Goal: Complete application form: Complete application form

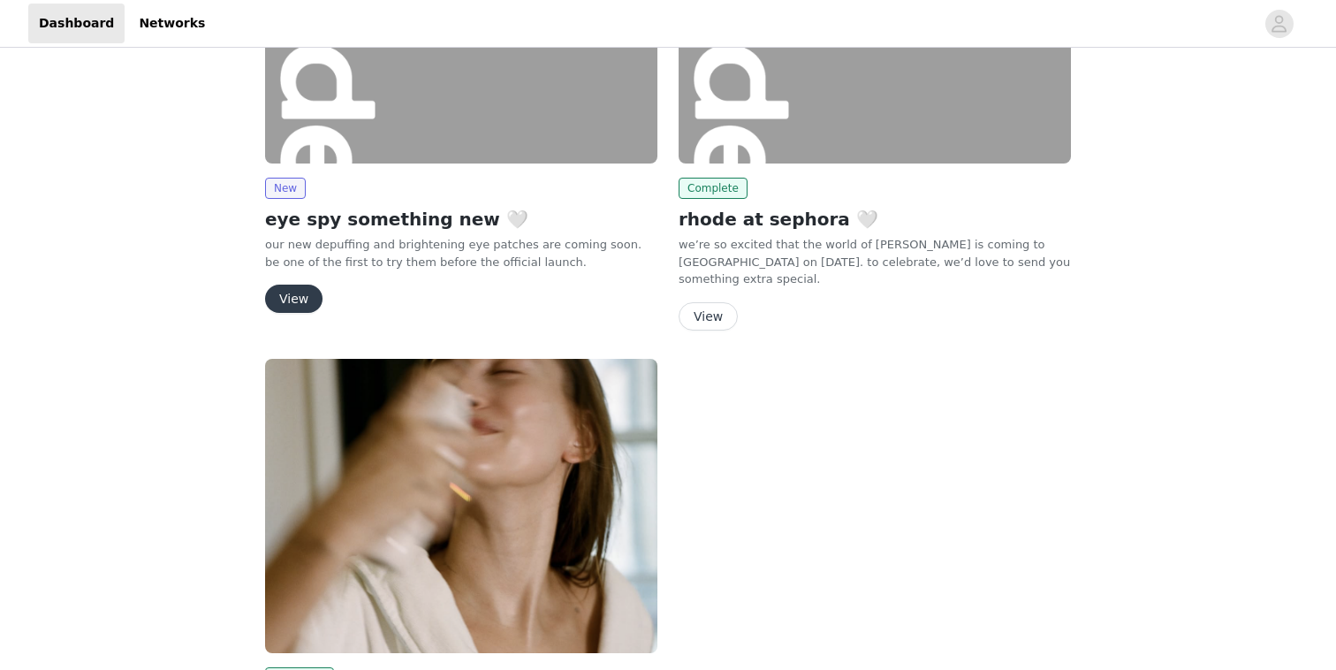
scroll to position [189, 0]
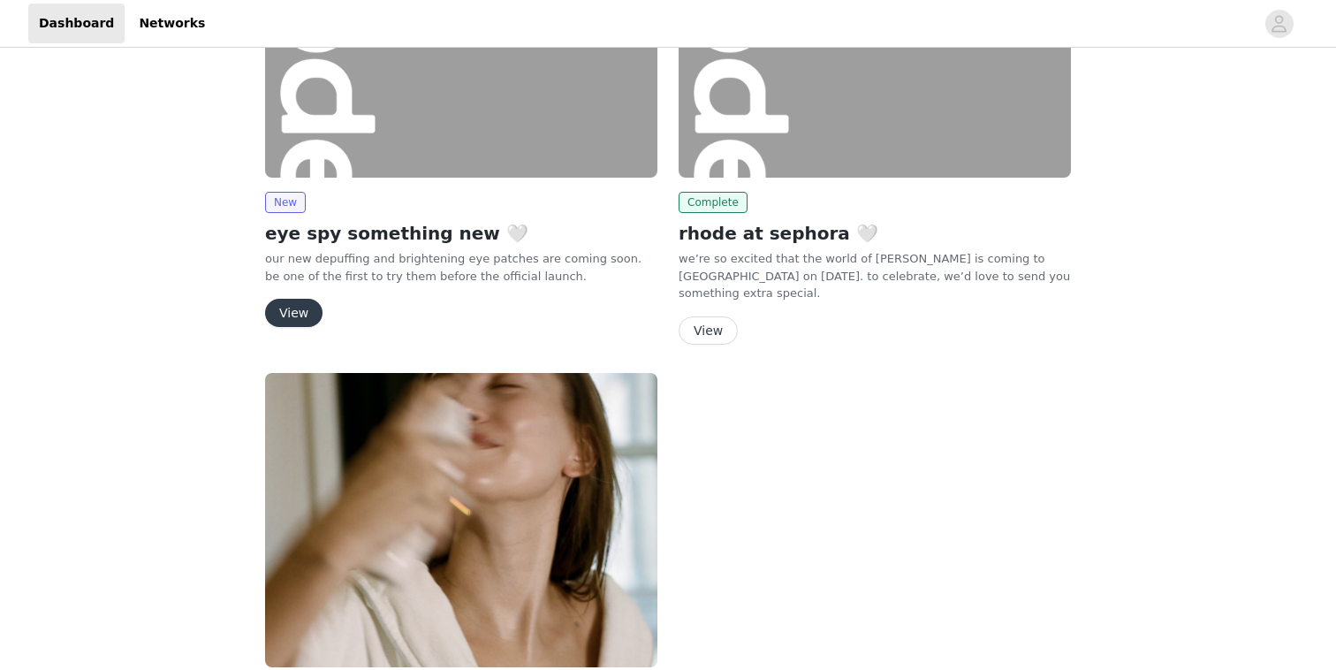
click at [296, 316] on button "View" at bounding box center [293, 313] width 57 height 28
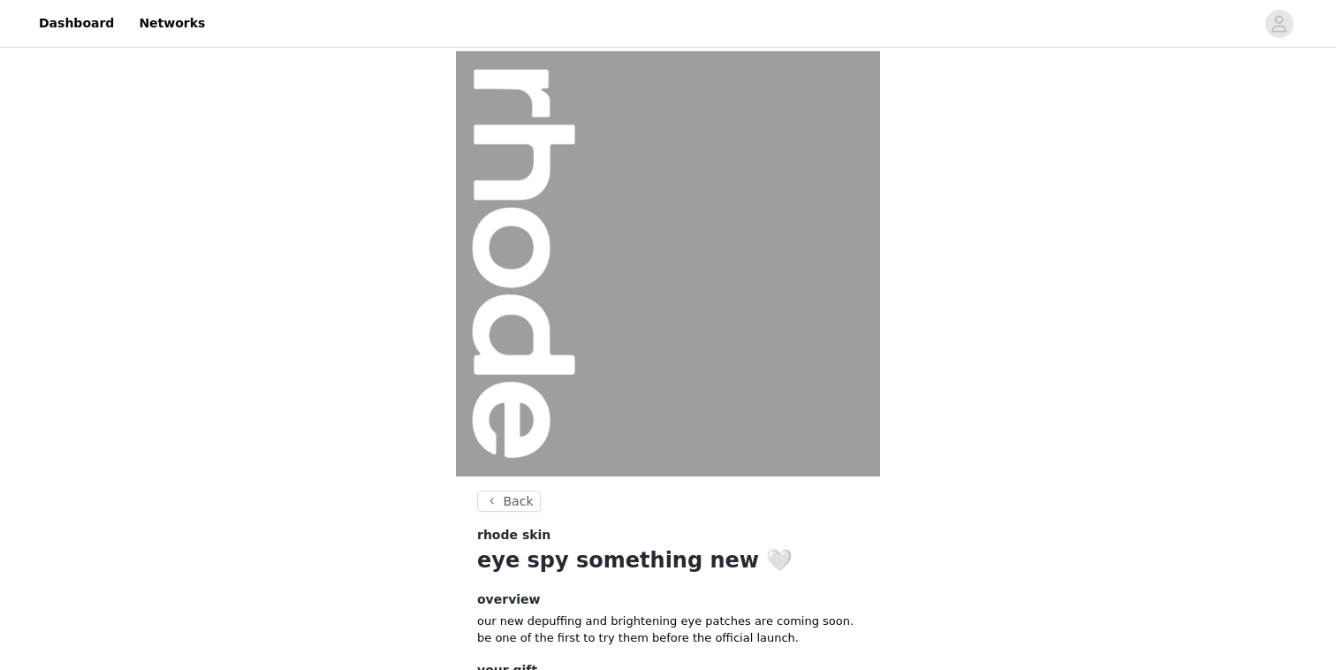
scroll to position [150, 0]
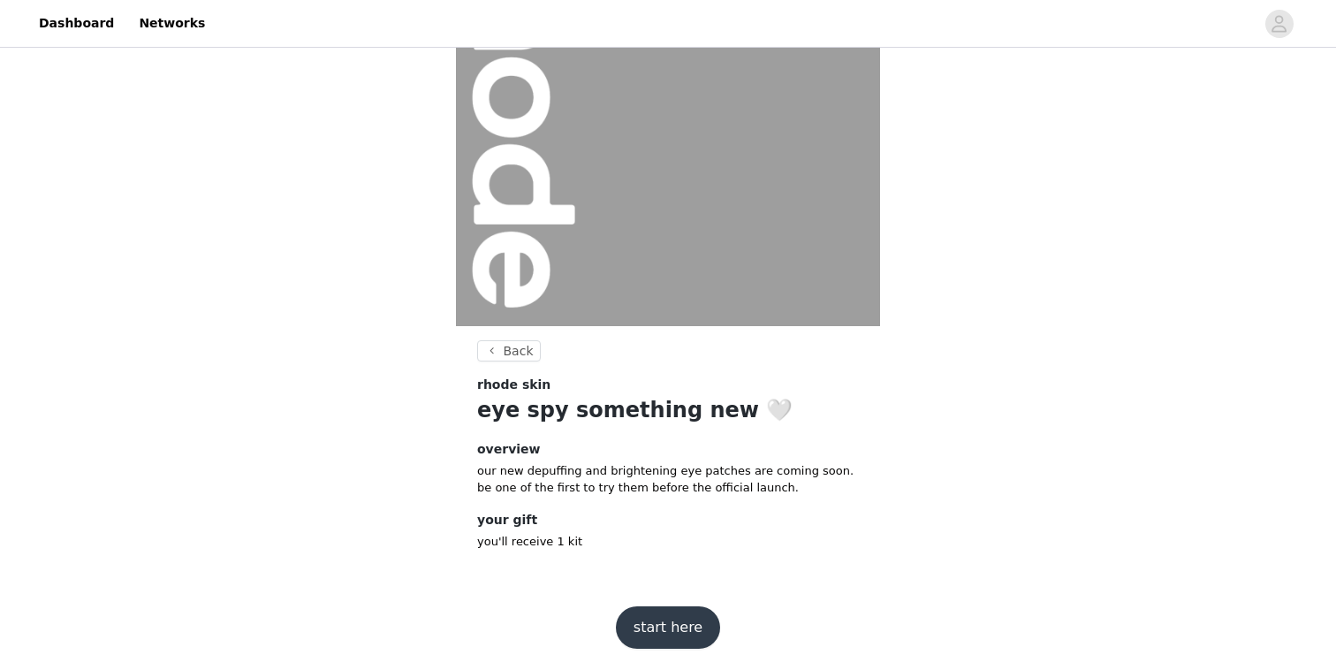
click at [669, 651] on footer "start here" at bounding box center [668, 627] width 230 height 85
click at [656, 614] on button "start here" at bounding box center [668, 627] width 104 height 42
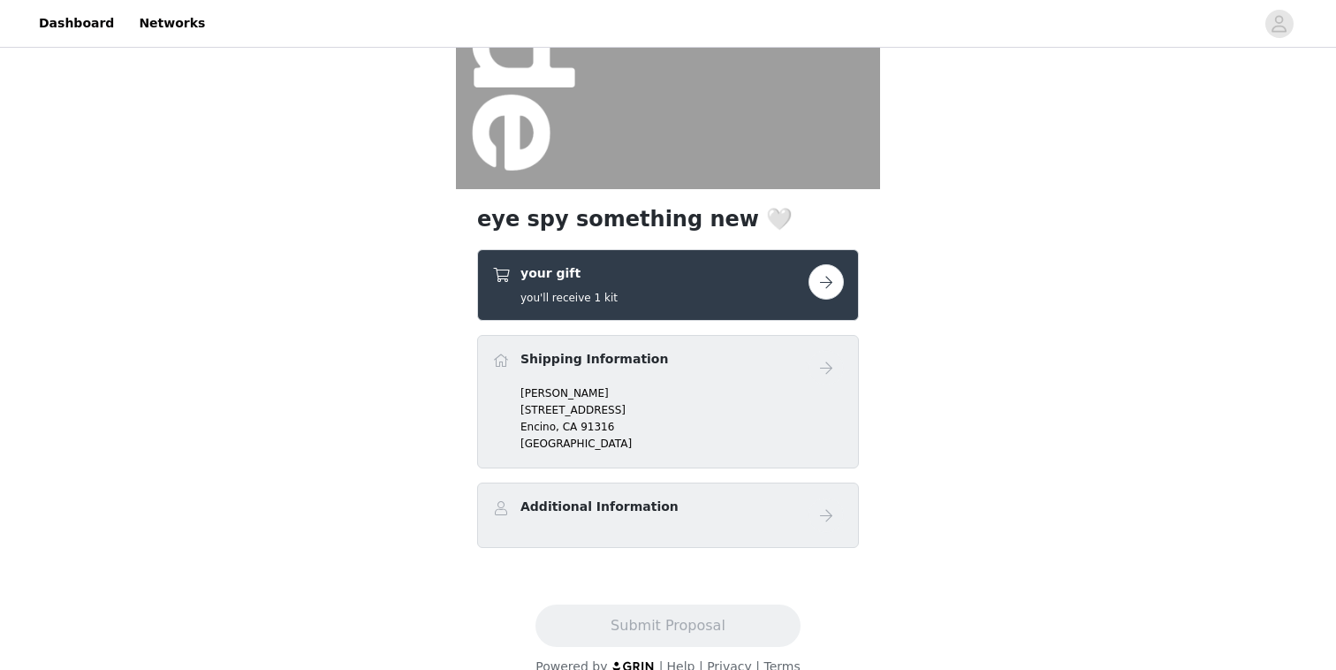
scroll to position [314, 0]
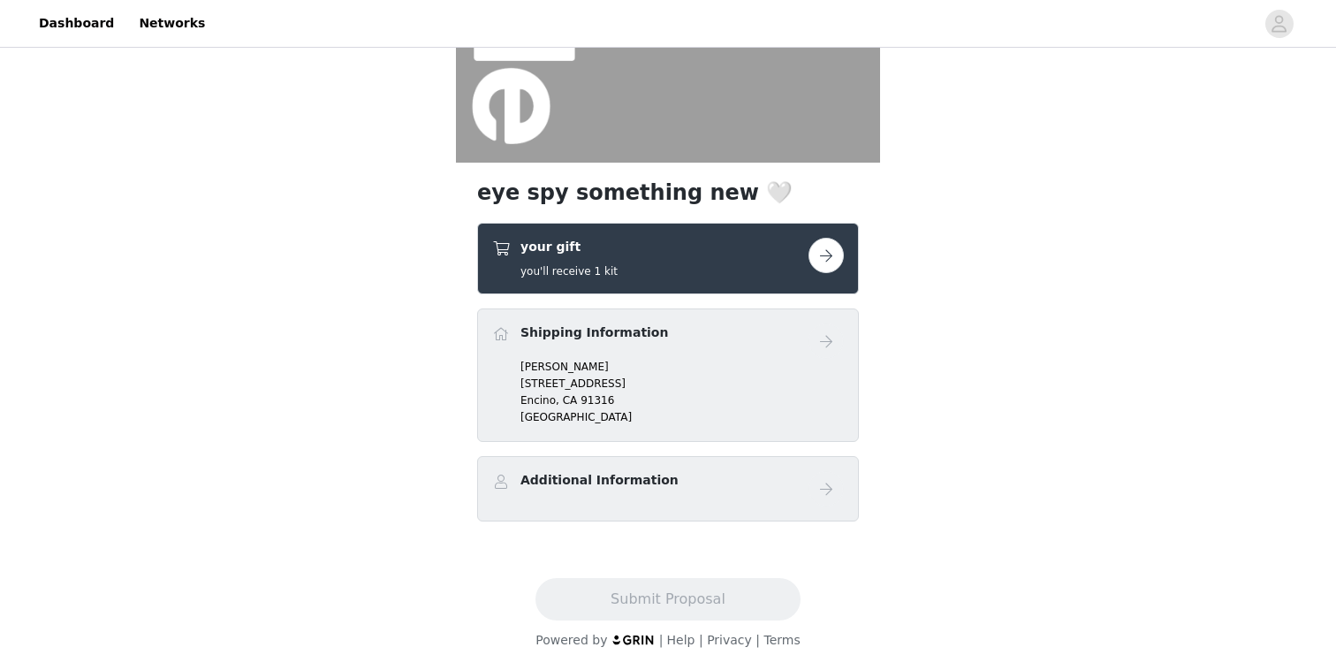
click at [832, 261] on button "button" at bounding box center [826, 255] width 35 height 35
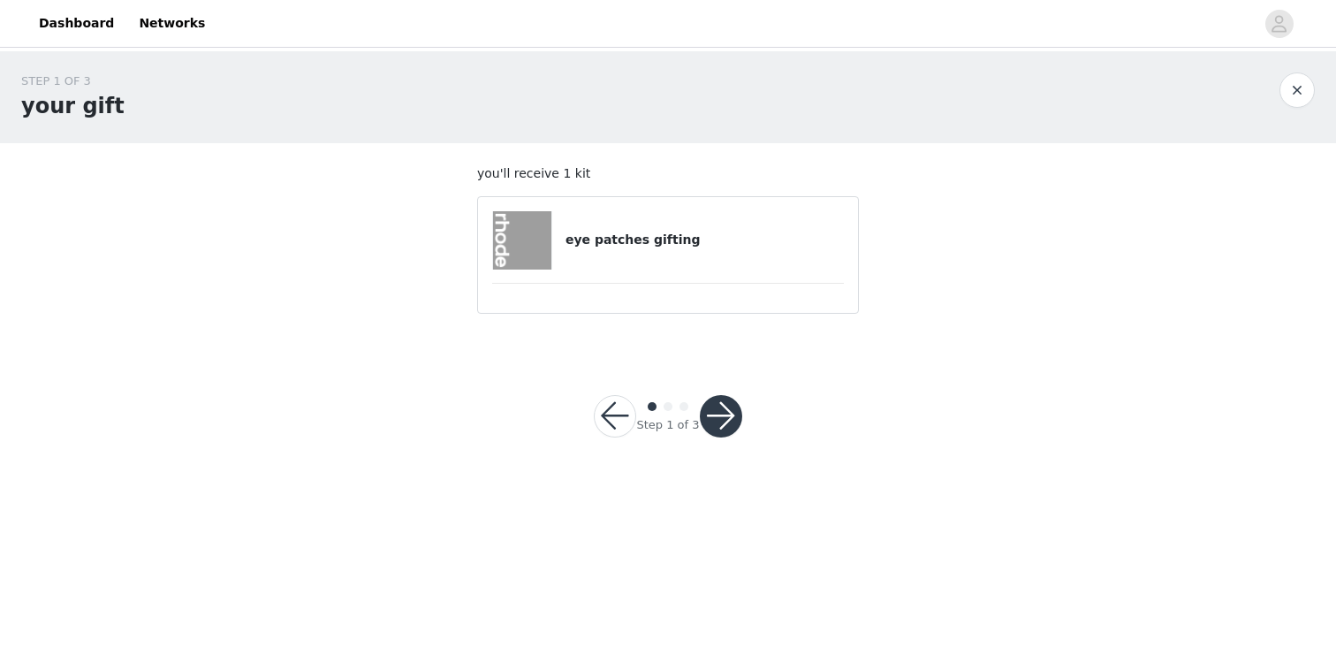
click at [642, 247] on h4 "eye patches gifting" at bounding box center [705, 240] width 278 height 19
click at [720, 407] on button "button" at bounding box center [721, 416] width 42 height 42
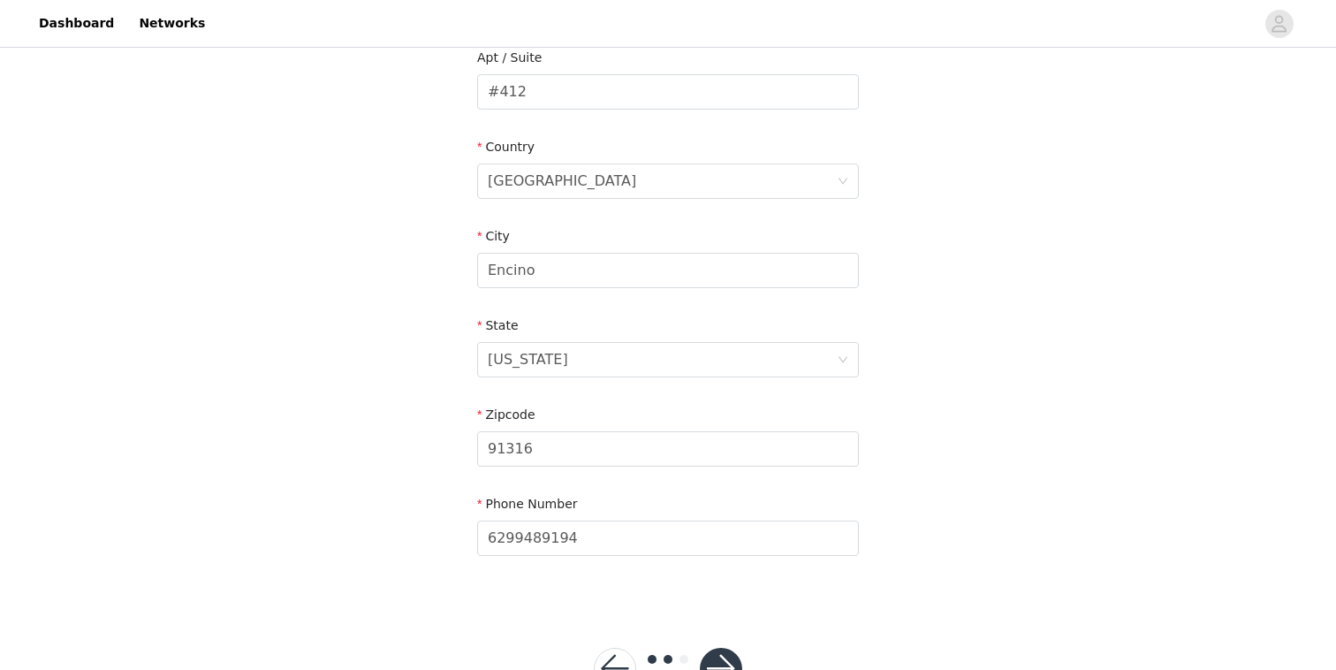
scroll to position [535, 0]
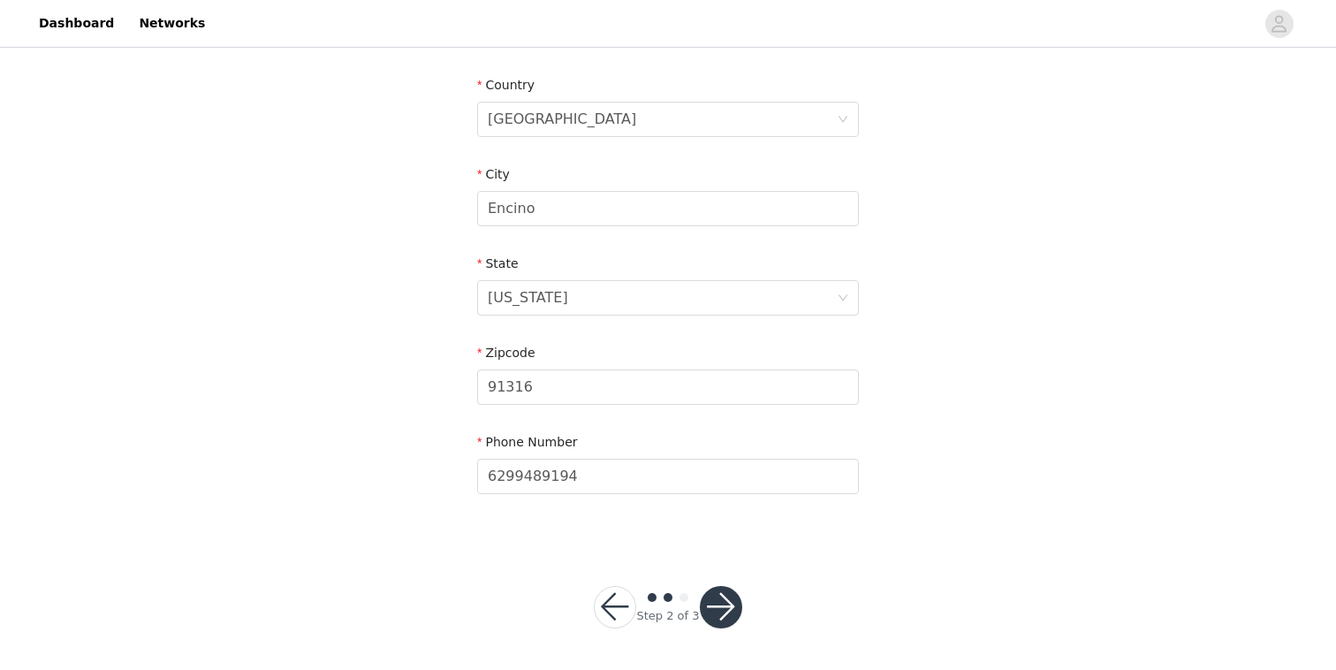
click at [725, 597] on button "button" at bounding box center [721, 607] width 42 height 42
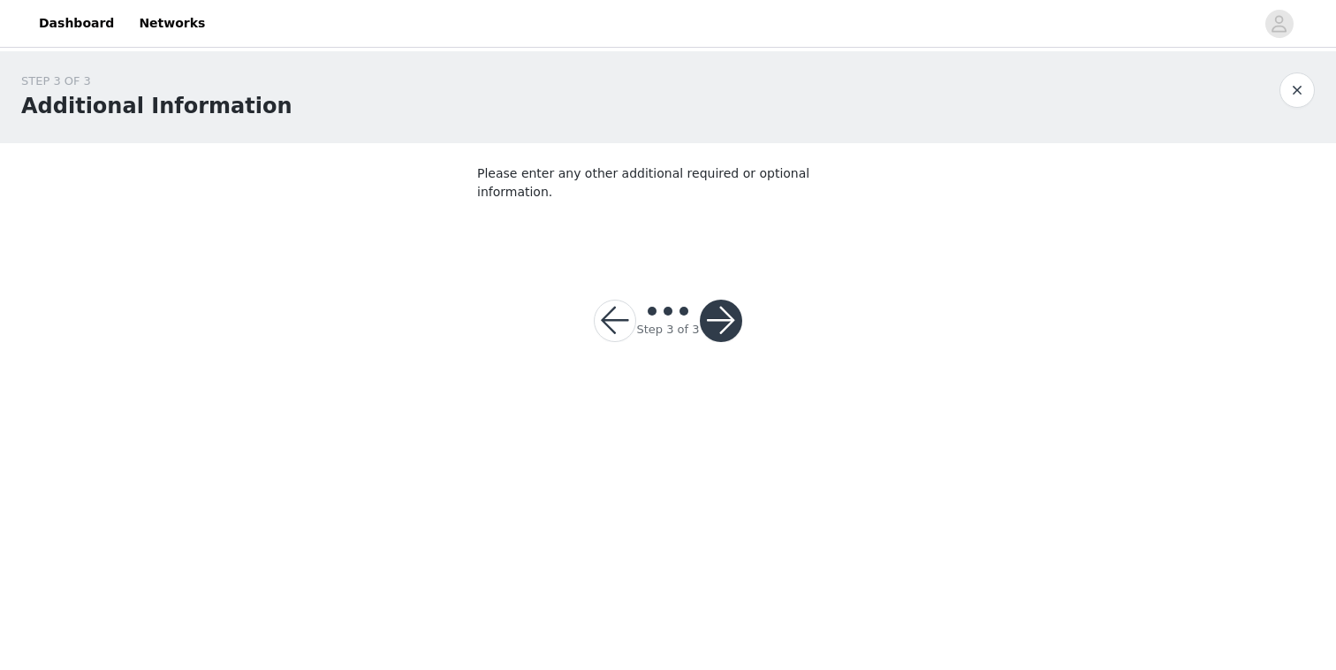
click at [712, 305] on button "button" at bounding box center [721, 321] width 42 height 42
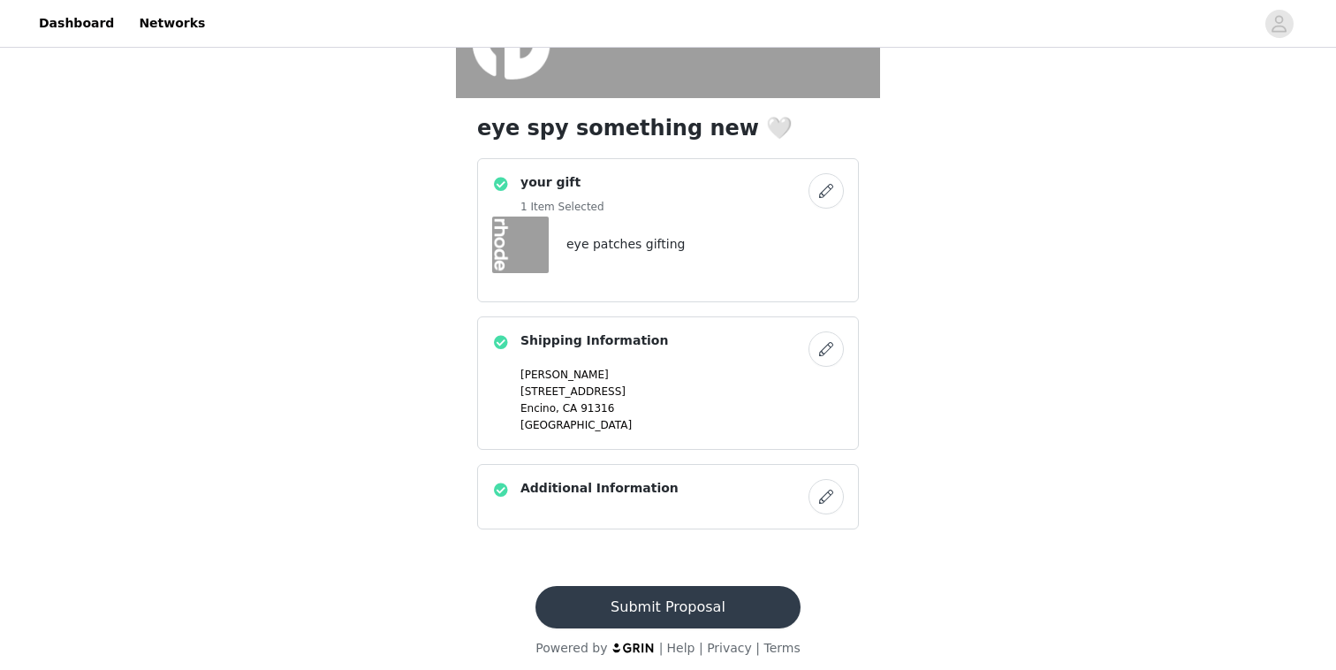
scroll to position [386, 0]
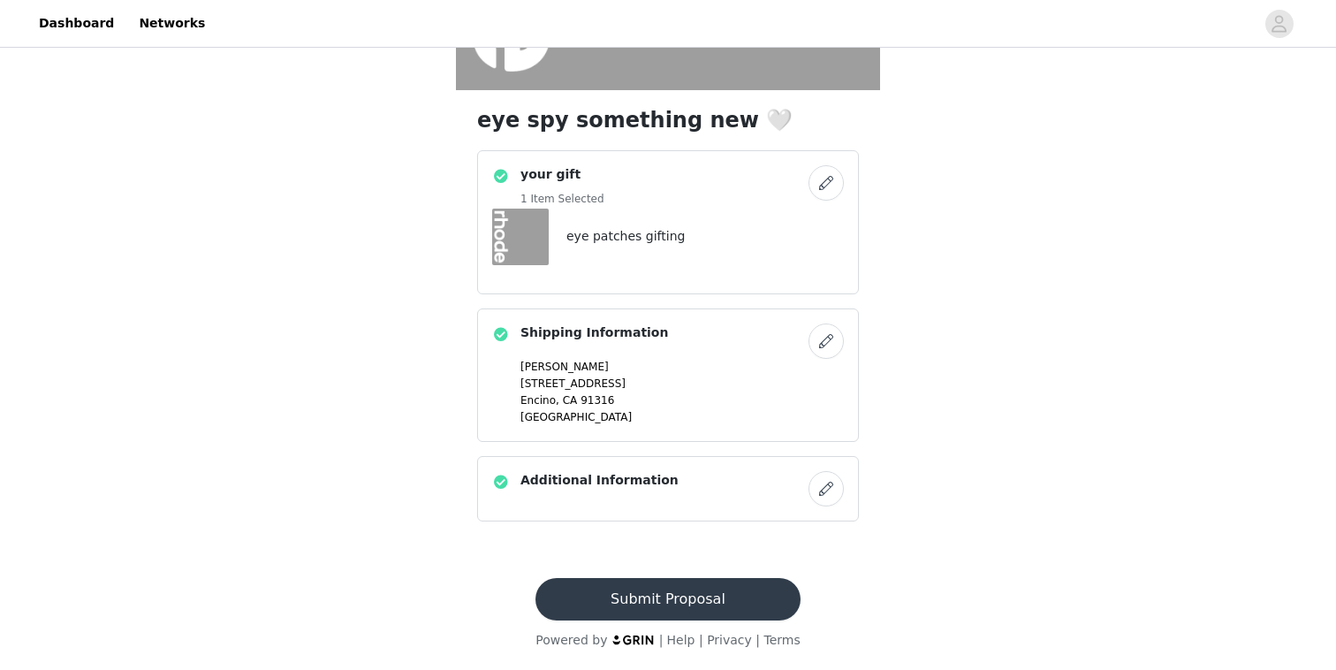
click at [719, 609] on button "Submit Proposal" at bounding box center [668, 599] width 264 height 42
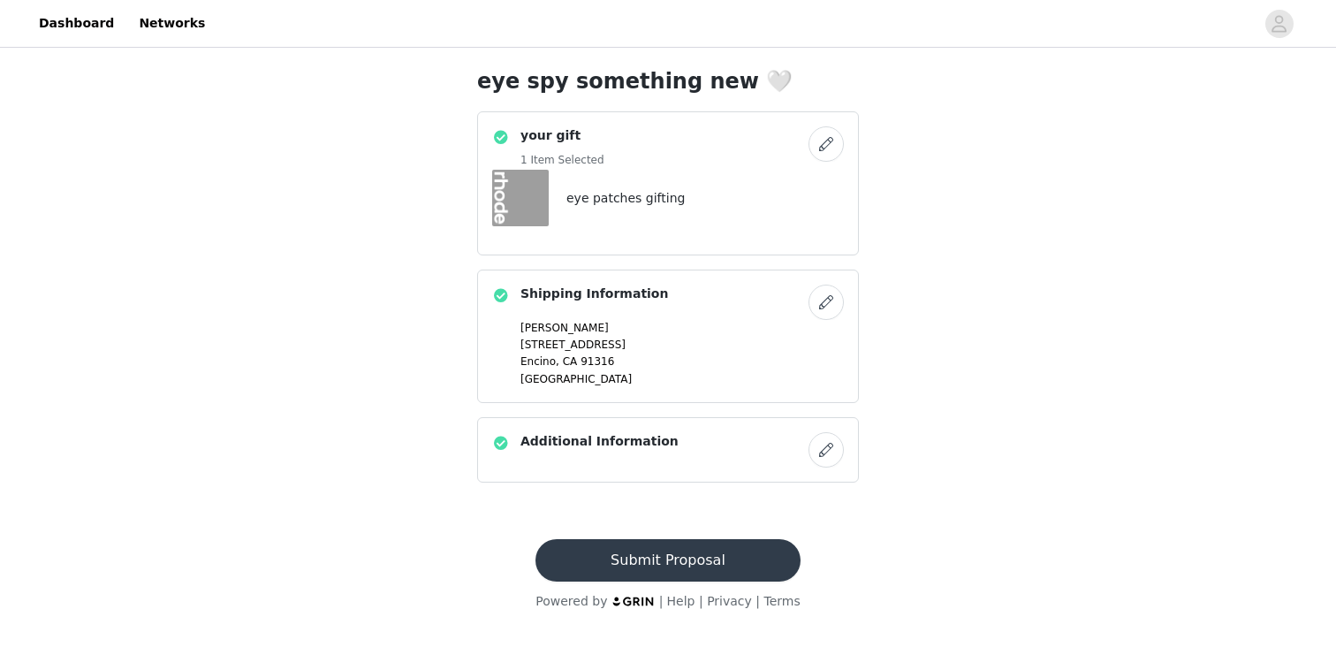
scroll to position [0, 0]
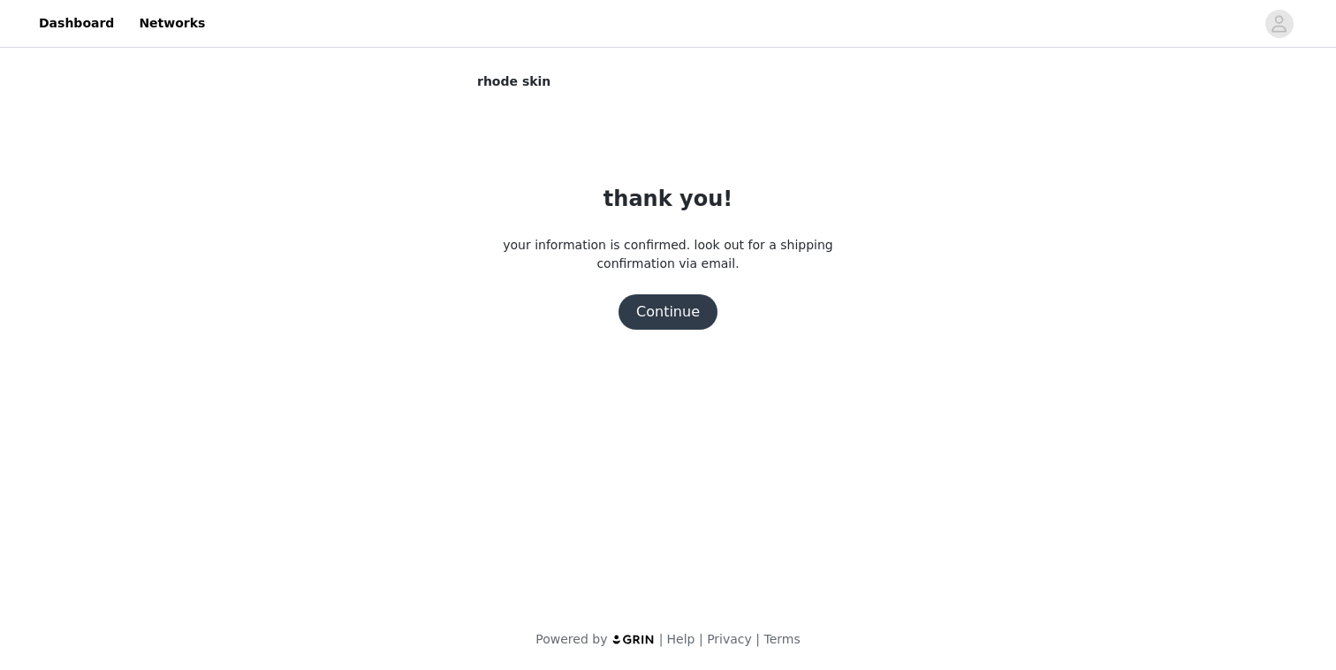
click at [642, 323] on button "Continue" at bounding box center [668, 311] width 99 height 35
